Goal: Task Accomplishment & Management: Manage account settings

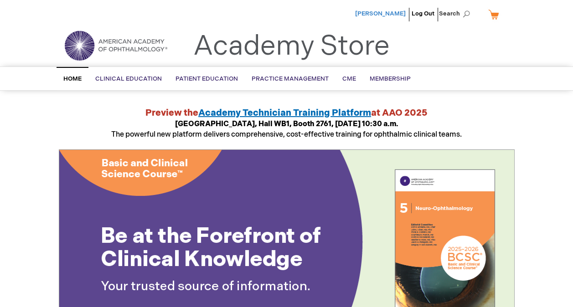
click at [378, 15] on span "[PERSON_NAME]" at bounding box center [380, 13] width 51 height 7
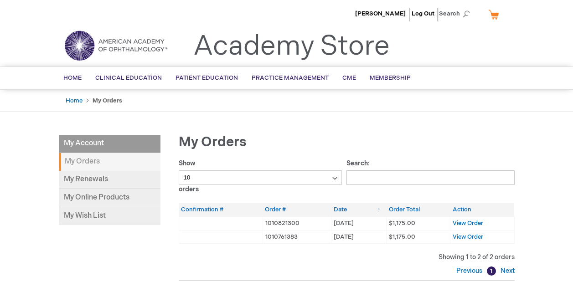
click at [497, 14] on link "My Cart" at bounding box center [497, 14] width 22 height 16
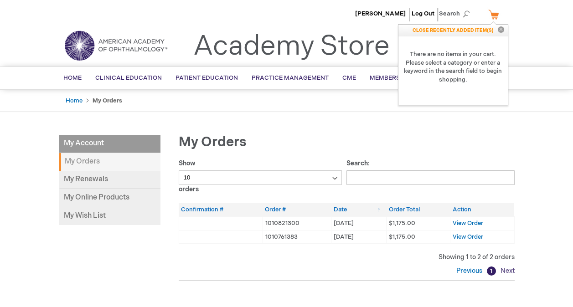
click at [508, 267] on link "Next" at bounding box center [506, 271] width 16 height 8
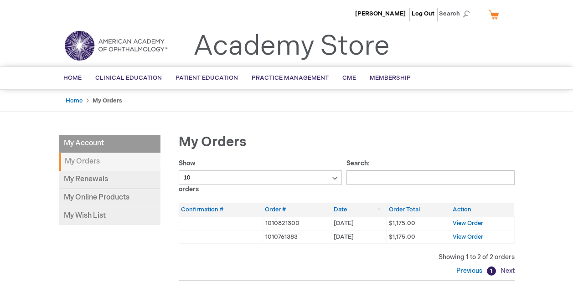
click at [508, 267] on link "Next" at bounding box center [506, 271] width 16 height 8
